Goal: Task Accomplishment & Management: Use online tool/utility

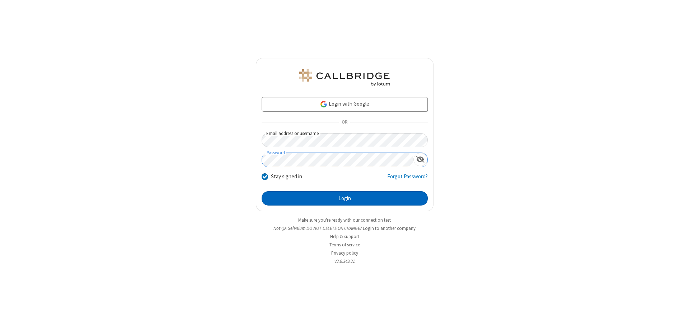
click at [344, 199] on button "Login" at bounding box center [344, 198] width 166 height 14
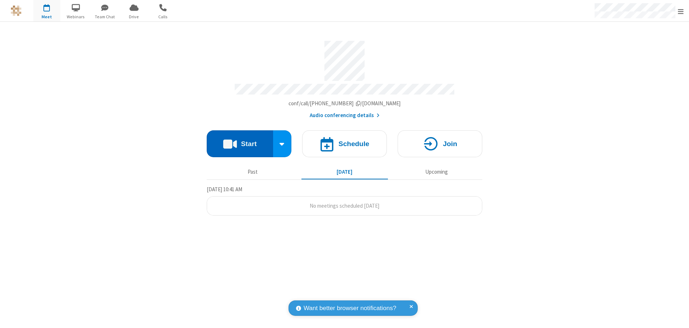
click at [240, 141] on button "Start" at bounding box center [240, 144] width 66 height 27
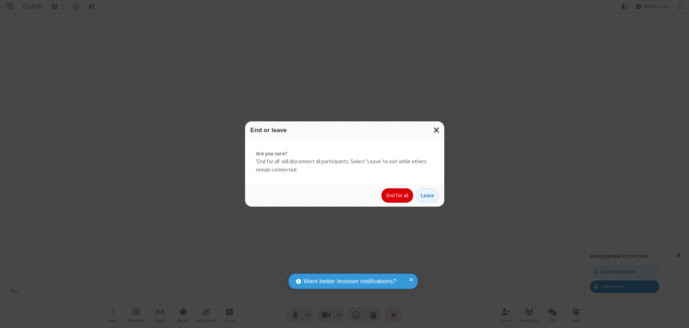
click at [397, 196] on button "End for all" at bounding box center [397, 196] width 32 height 14
